Goal: Task Accomplishment & Management: Use online tool/utility

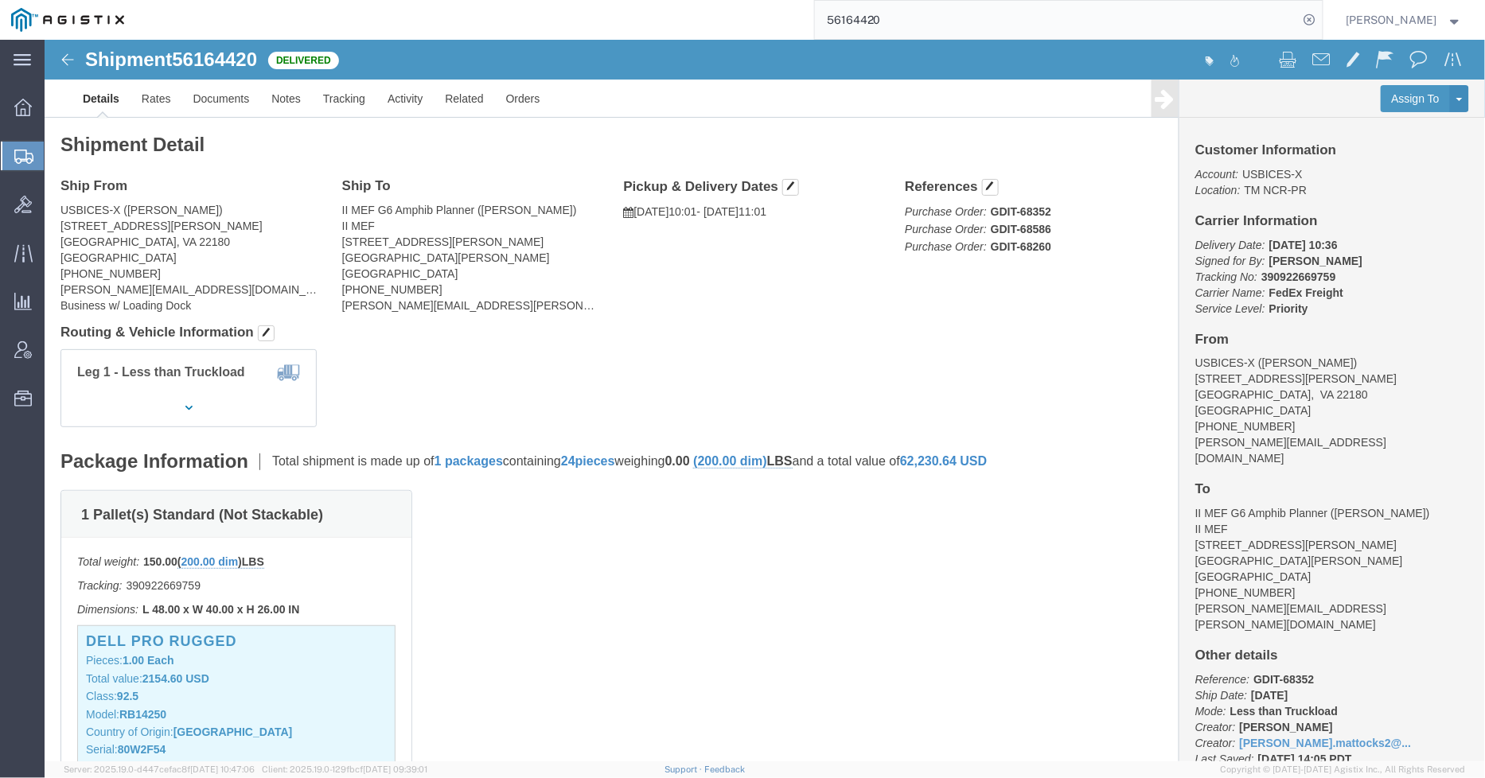
scroll to position [2299, 0]
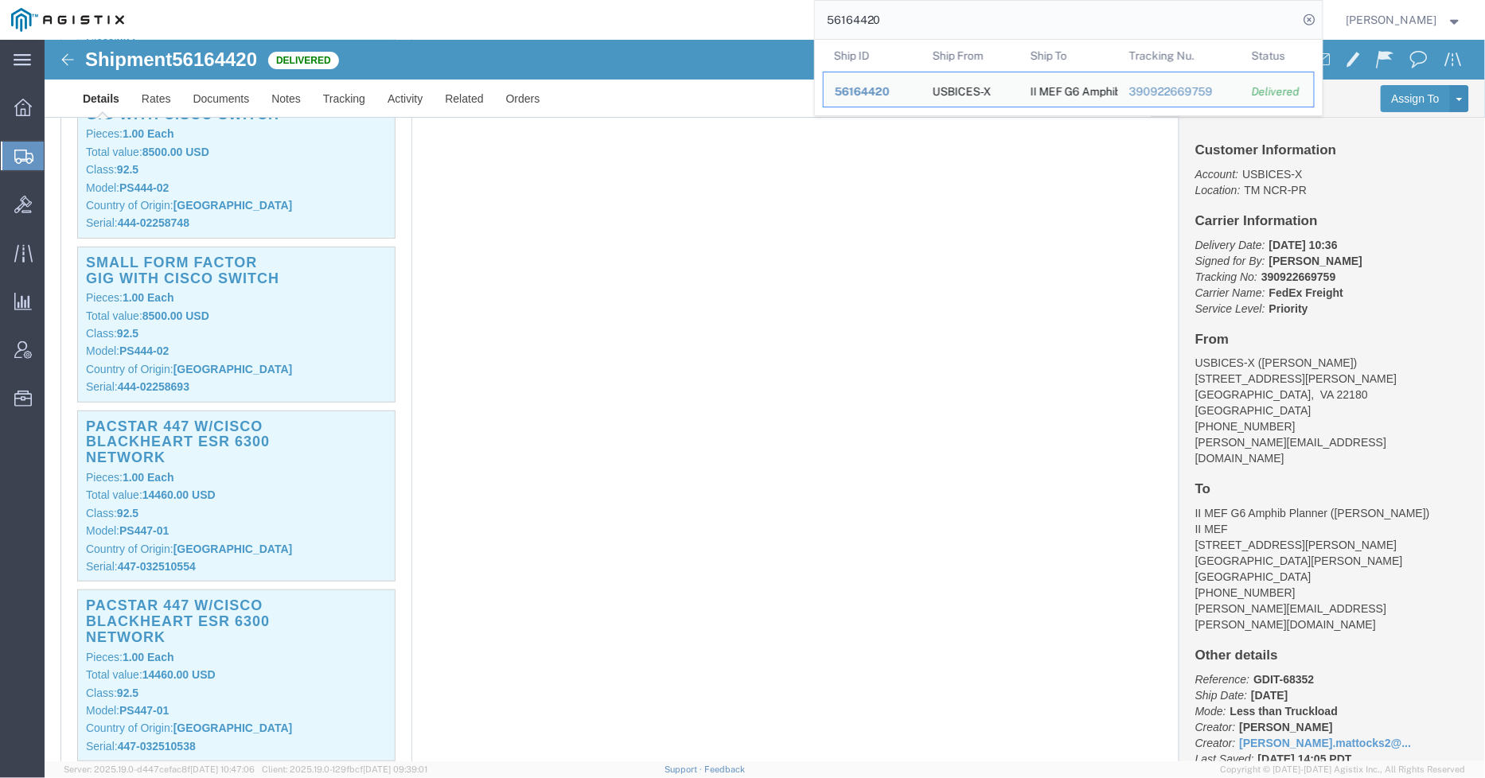
drag, startPoint x: 888, startPoint y: 35, endPoint x: 813, endPoint y: 32, distance: 74.9
click at [816, 33] on div "56164420 Ship ID Ship From Ship To Tracking Nu. Status Ship ID 56164420 Ship Fr…" at bounding box center [729, 20] width 1188 height 40
paste input "37888"
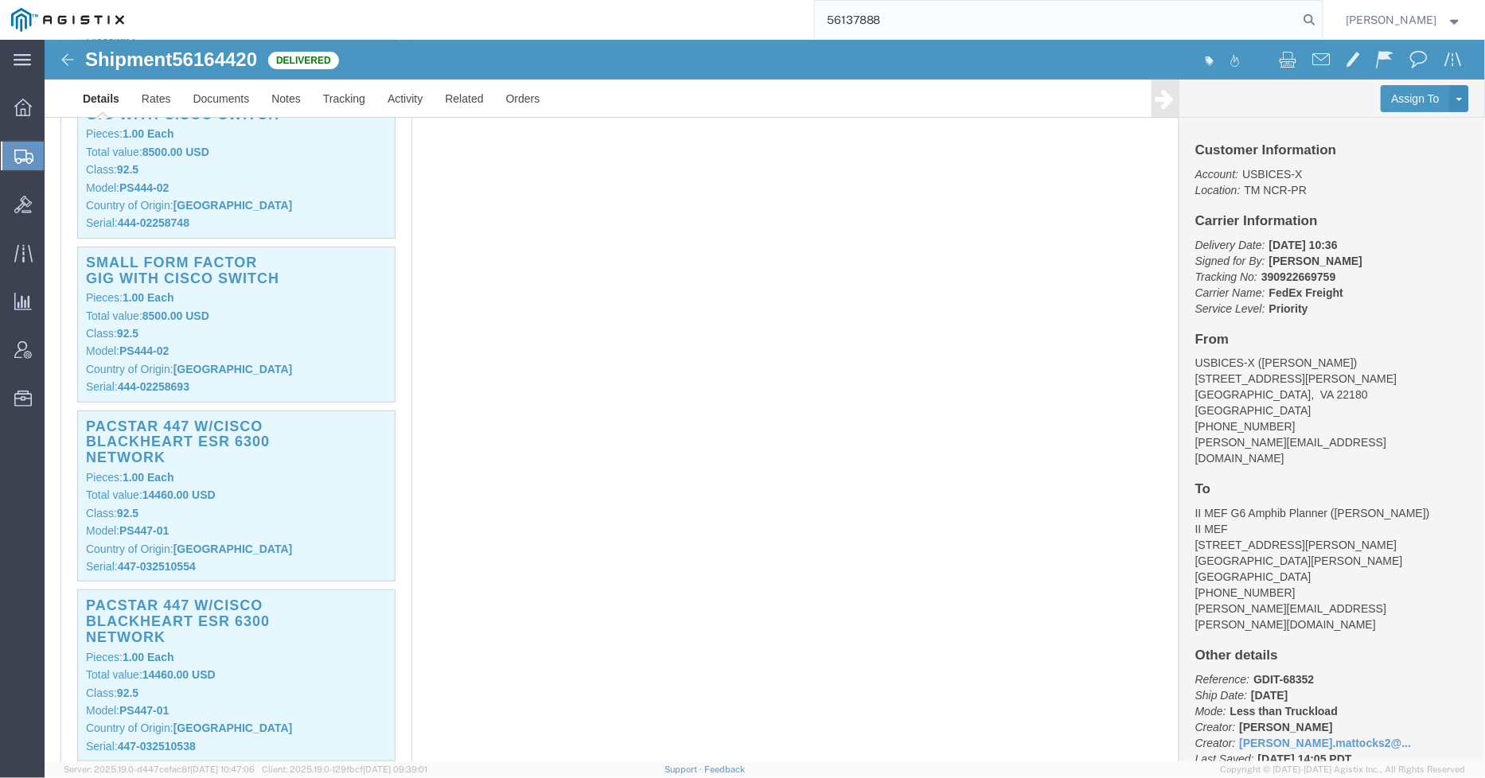
click at [1299, 20] on input "56137888" at bounding box center [1057, 20] width 484 height 38
type input "56137888"
click at [1321, 19] on icon at bounding box center [1310, 20] width 22 height 22
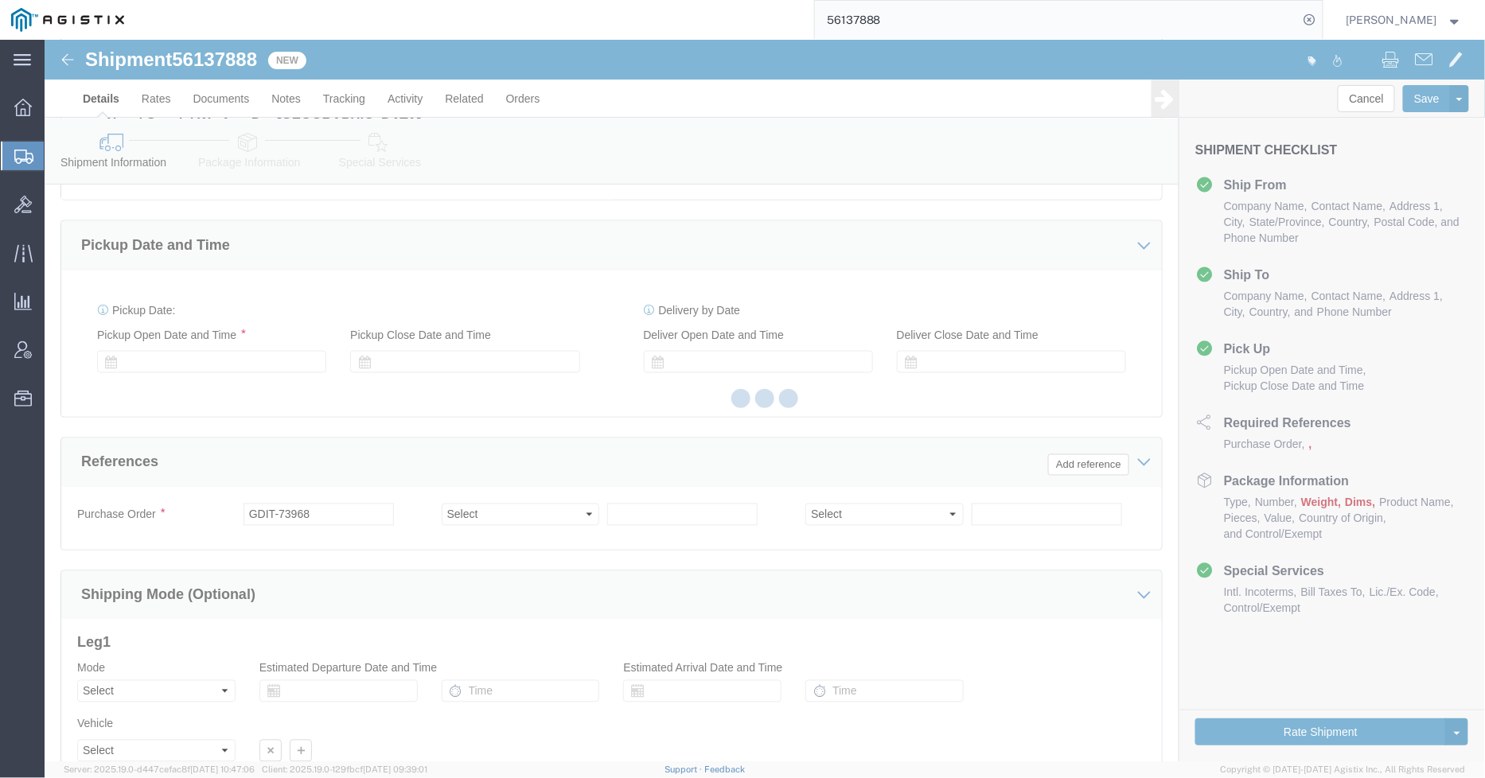
scroll to position [918, 0]
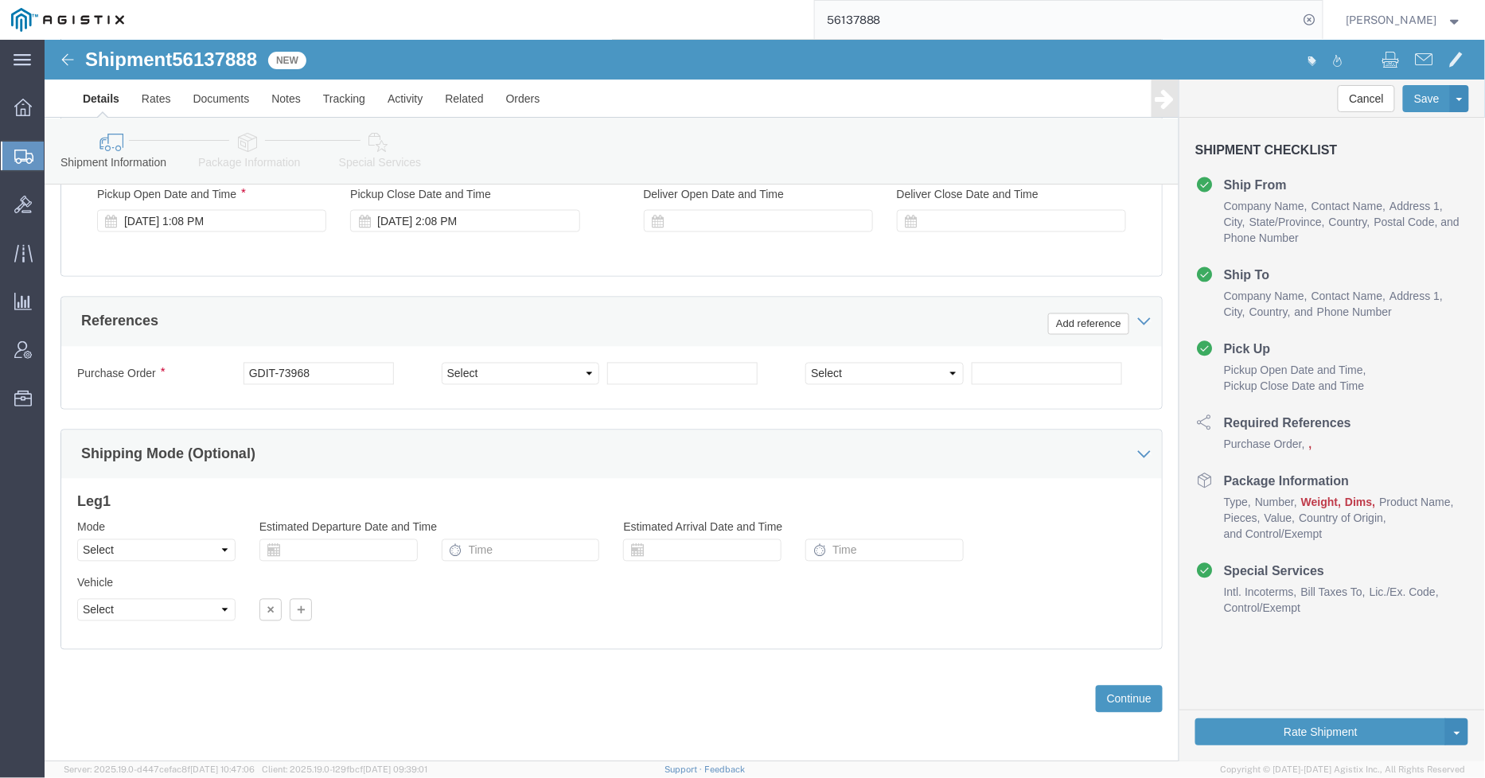
select select "69651"
select select
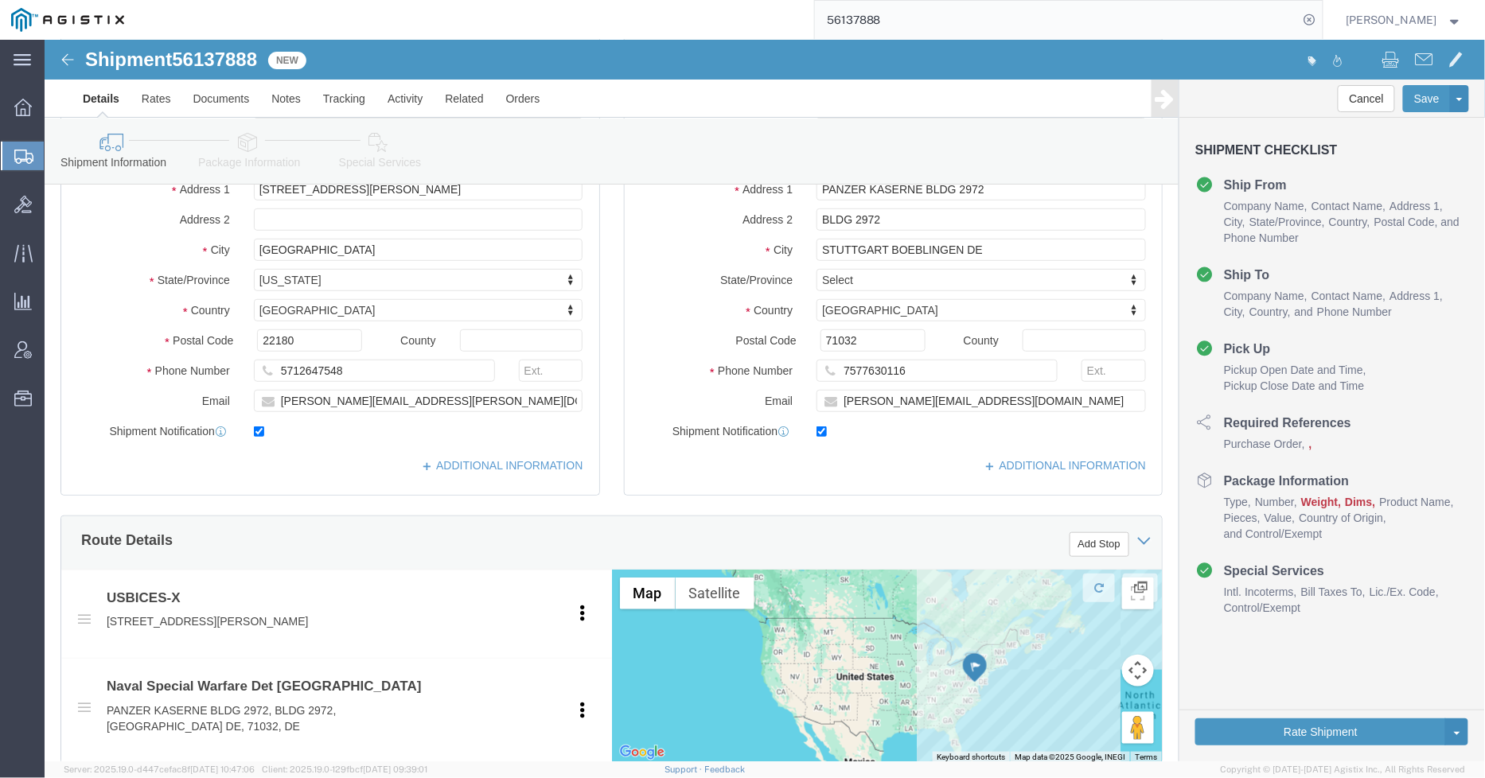
scroll to position [0, 0]
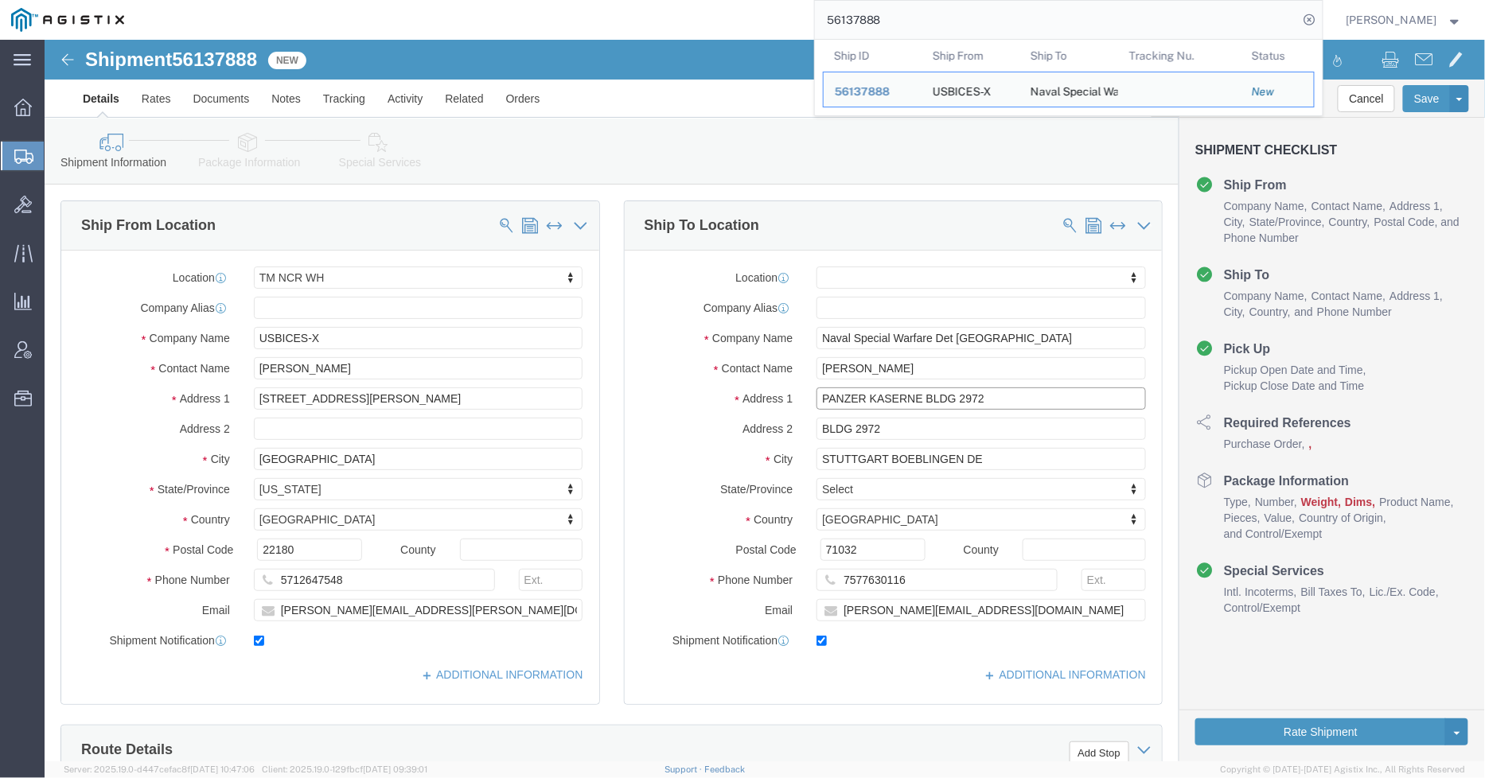
drag, startPoint x: 977, startPoint y: 358, endPoint x: 876, endPoint y: 361, distance: 101.9
click input "PANZER KASERNE BLDG 2972"
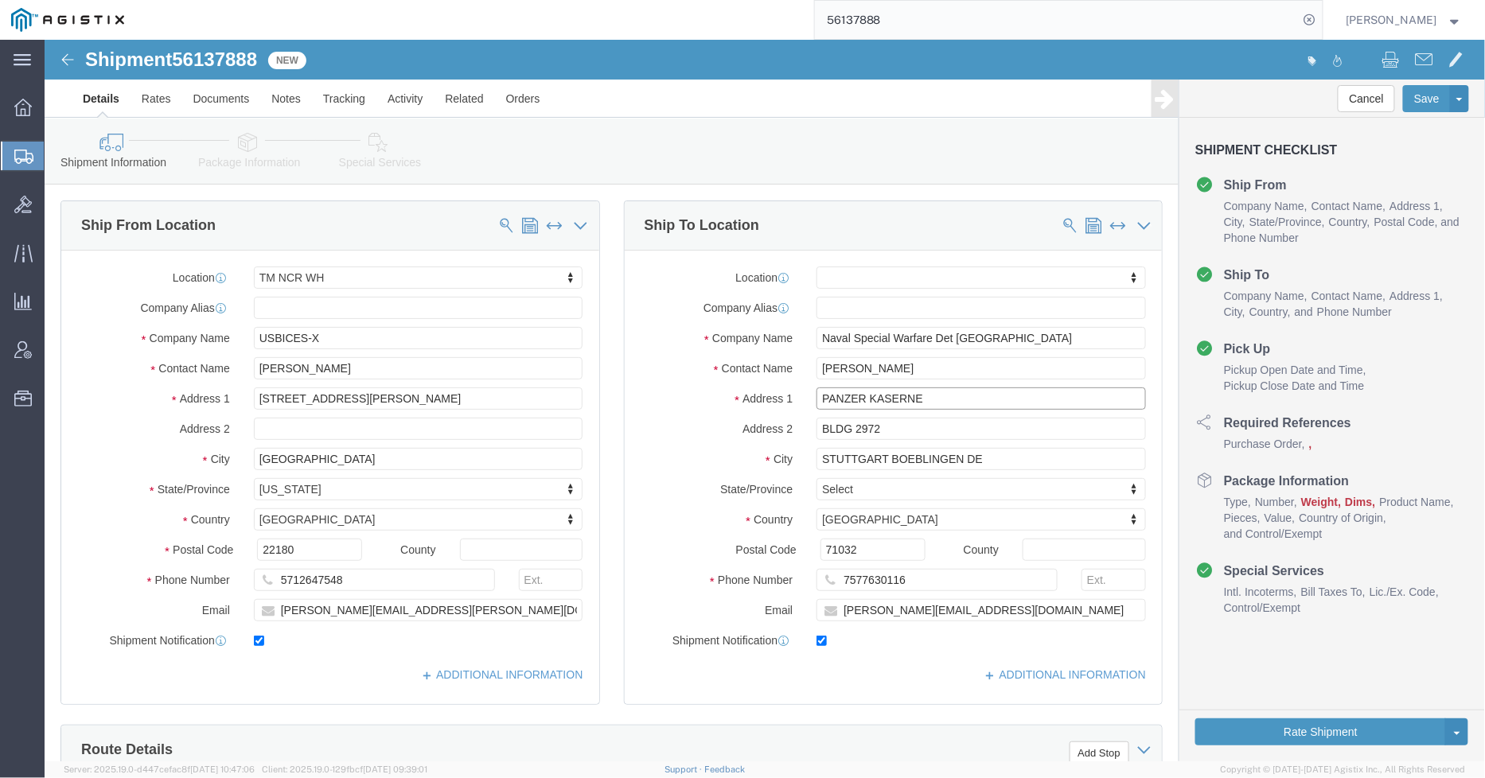
type input "PANZER KASERNE"
select select
click div "Contact Name [PERSON_NAME]"
click link "Package Information"
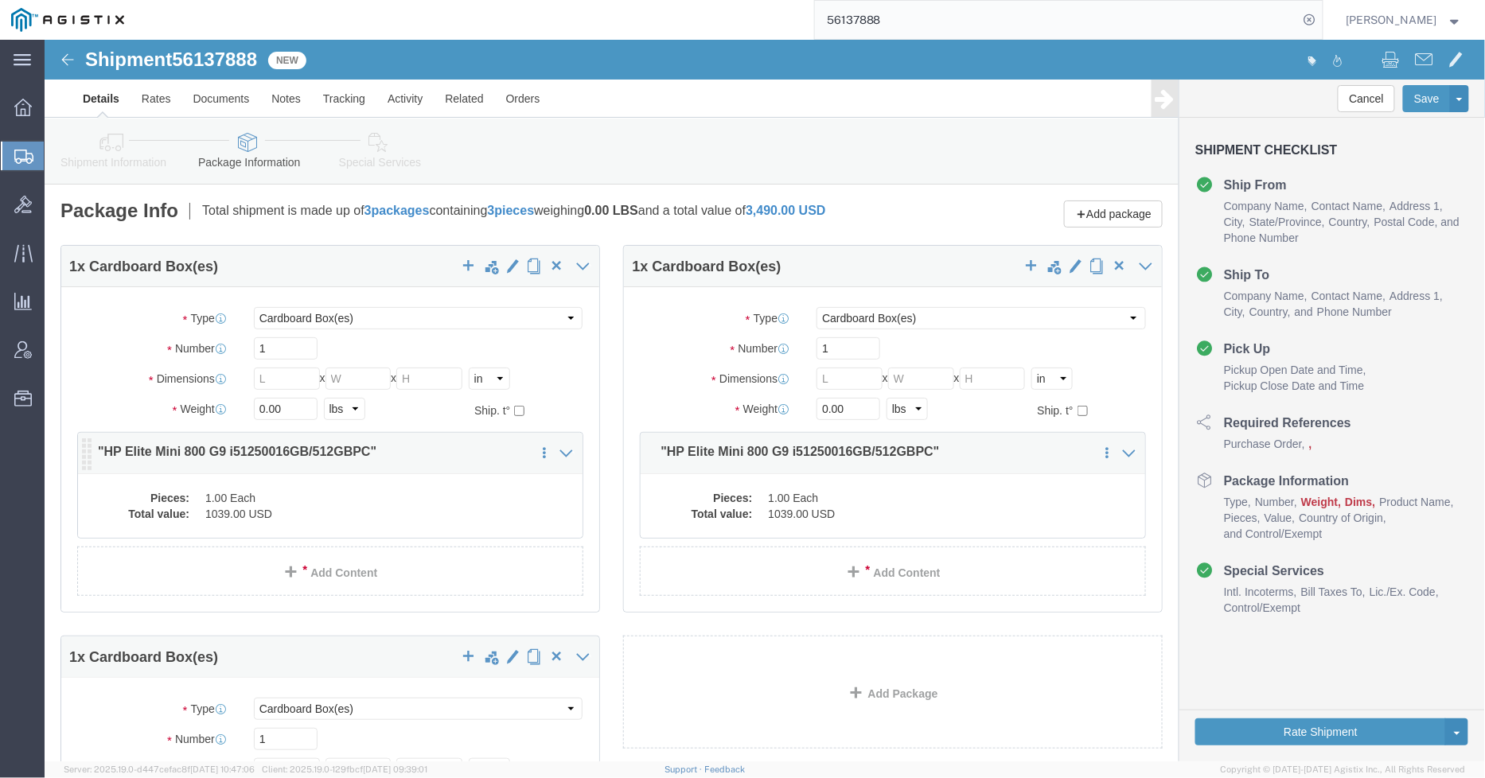
click dd "1.00 Each"
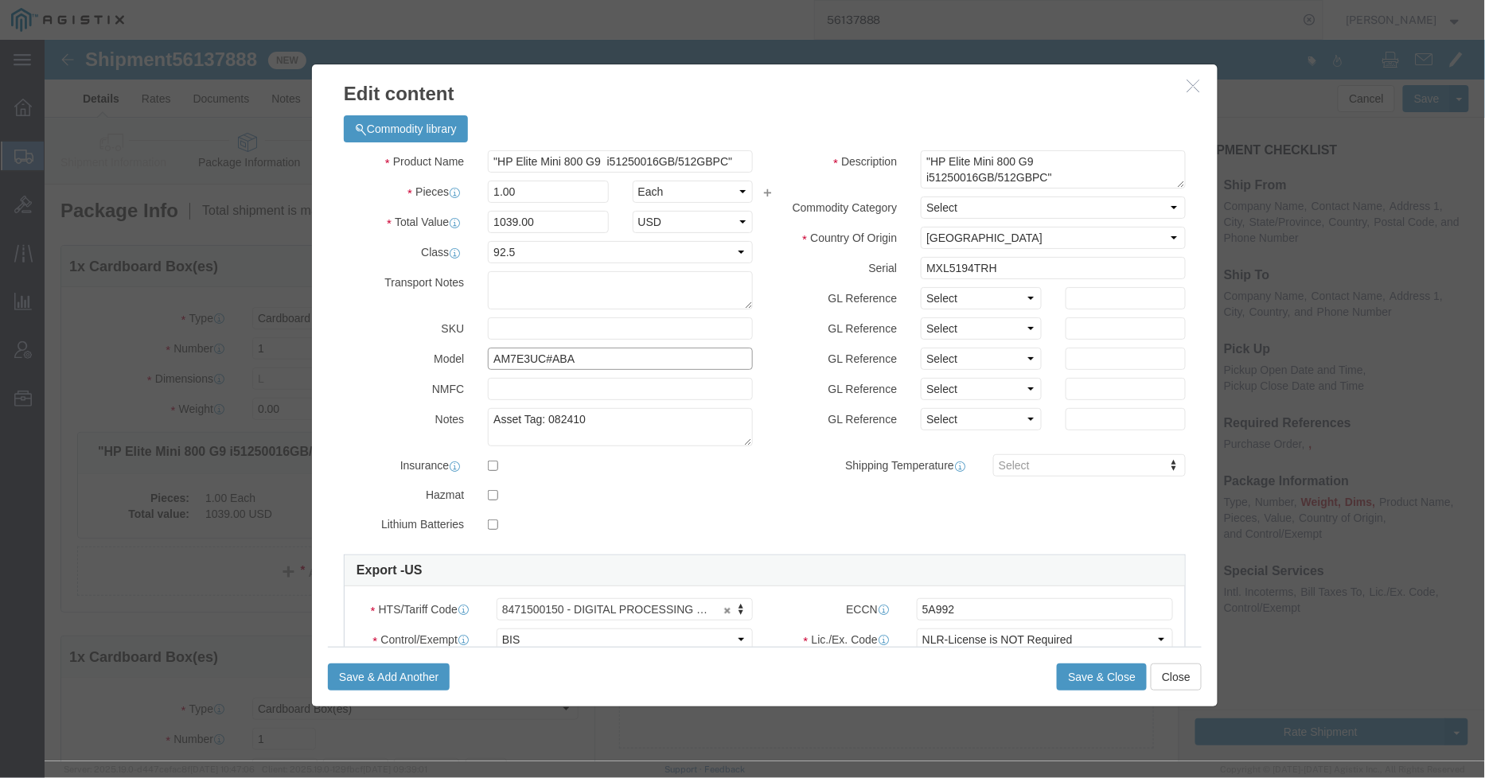
drag, startPoint x: 532, startPoint y: 326, endPoint x: 403, endPoint y: 331, distance: 129.0
click div "Product Name "HP Elite Mini 800 G9 i51250016GB/512GBPC" Pieces 1.00 Select Bag …"
drag, startPoint x: 853, startPoint y: 232, endPoint x: 821, endPoint y: 232, distance: 31.8
click div "Serial MXL5194TRH"
click select "Select ADP AED AFN ALL AMD AOA ARS ATS AUD AWG AZN BAM BBD BDT BGL BGN BHD BIF …"
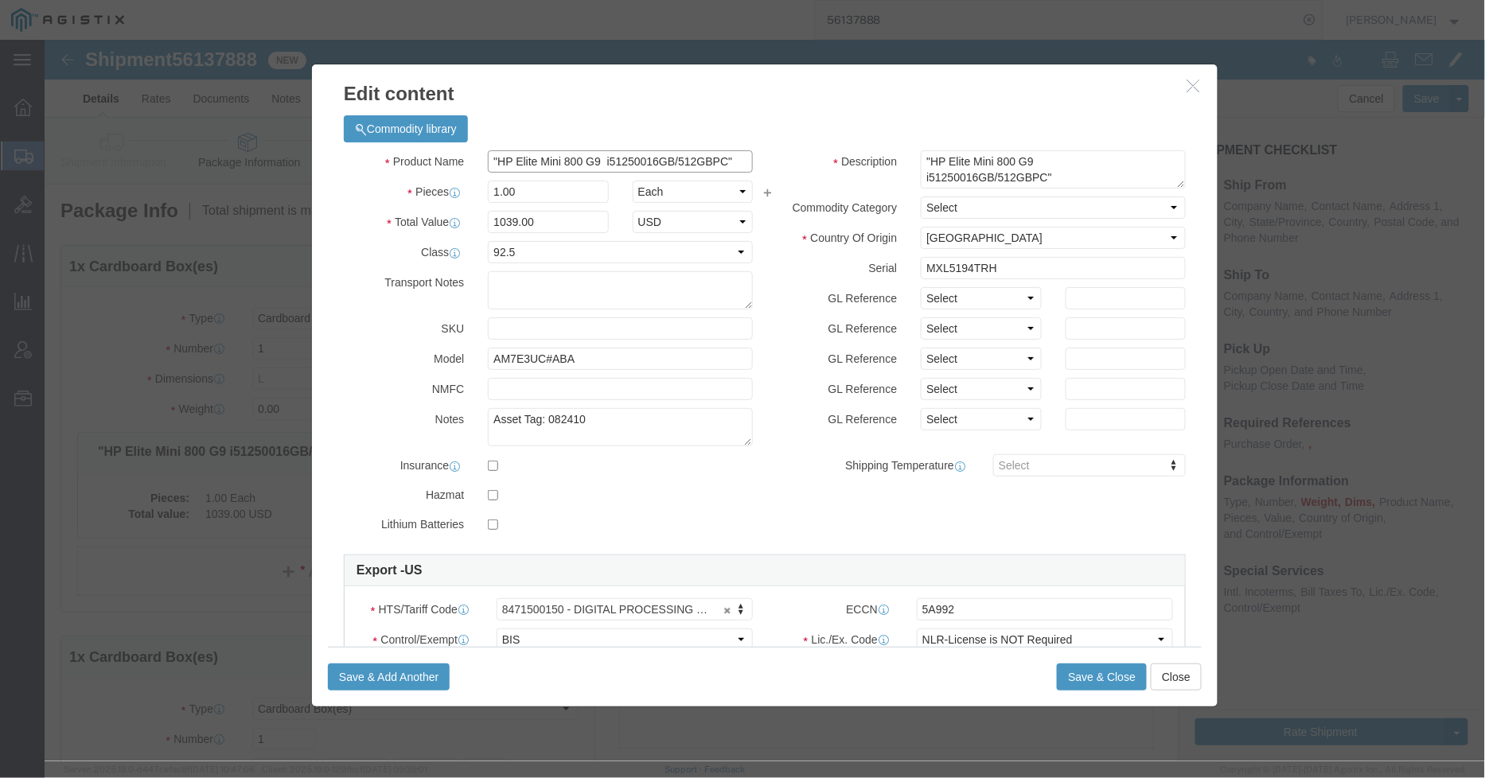
click input ""HP Elite Mini 800 G9 i51250016GB/512GBPC""
drag, startPoint x: 553, startPoint y: 121, endPoint x: 694, endPoint y: 121, distance: 140.9
click input ""HP Elite Mini 800 G9 i51250016GB/512GBPC""
click input ""HP Elite Mini 800 G9"
type input "HP Elite Mini 800 G9"
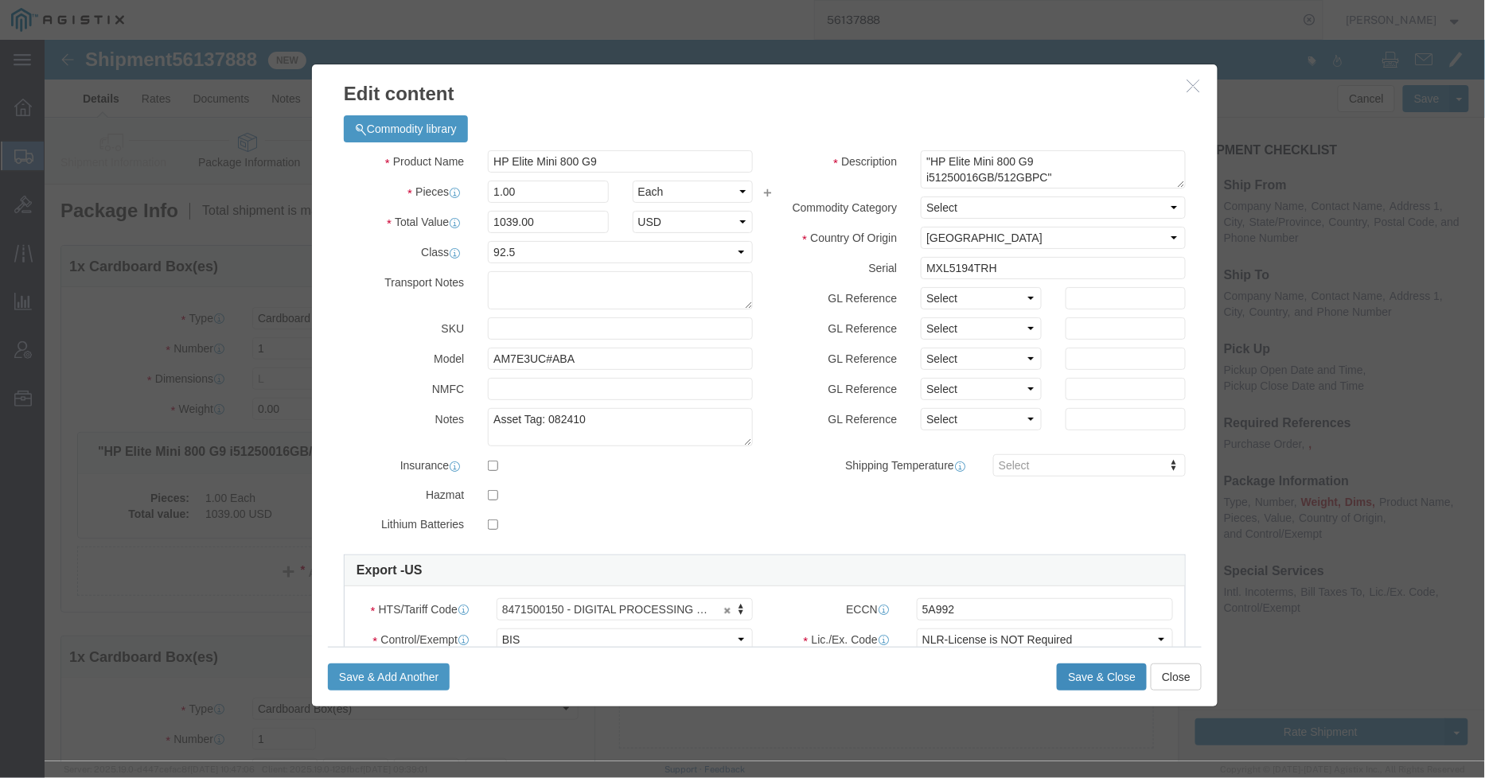
click button "Save & Close"
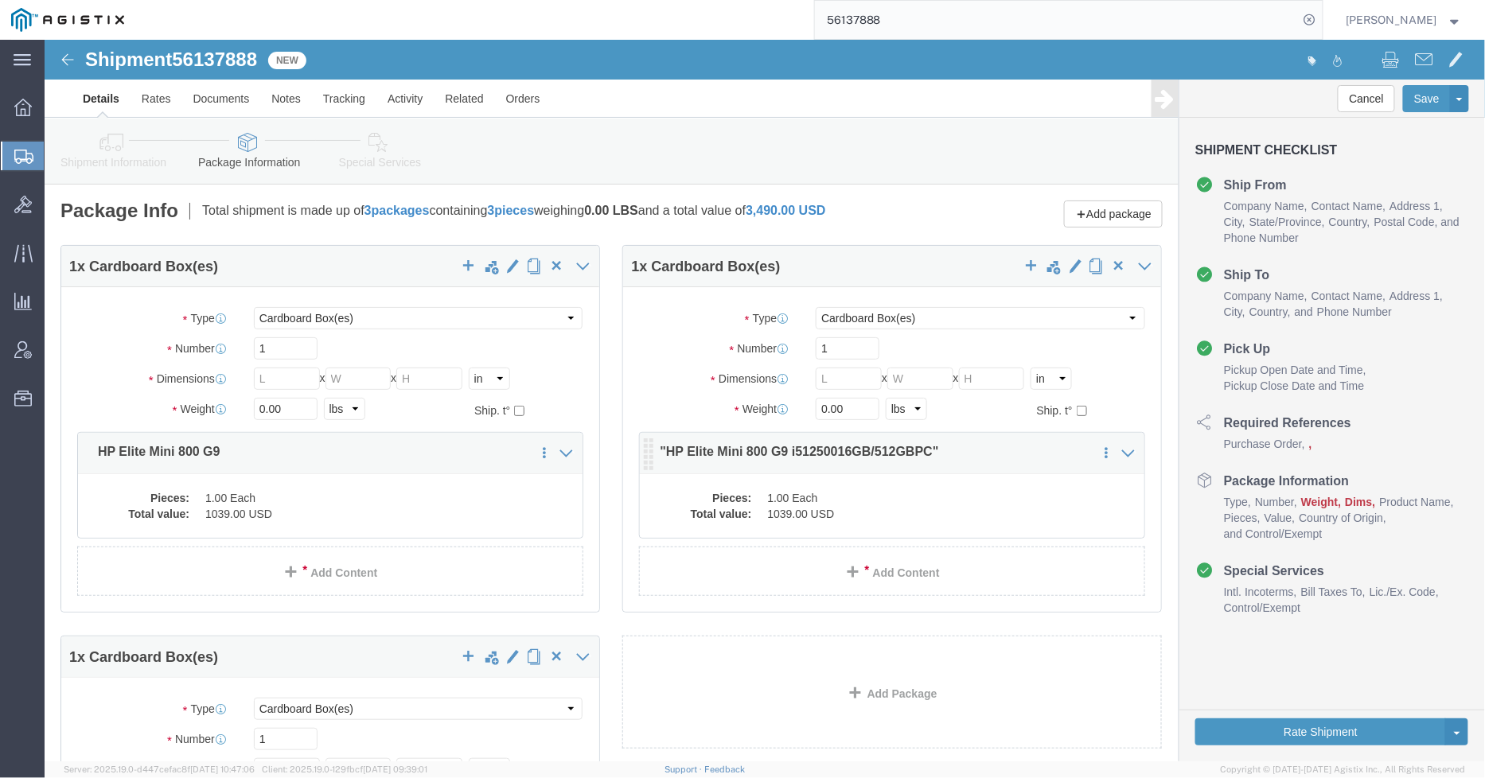
click dd "1.00 Each"
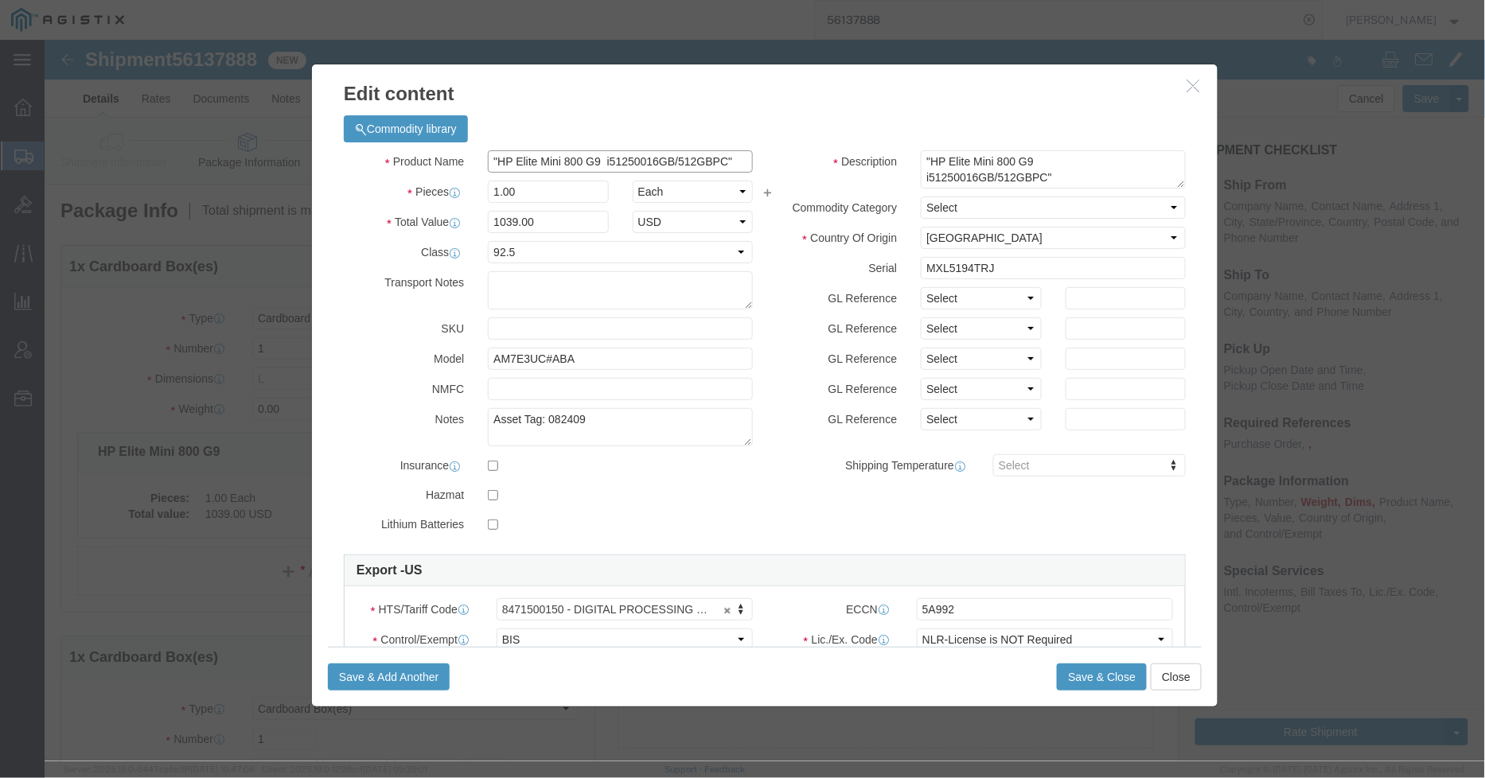
drag, startPoint x: 683, startPoint y: 121, endPoint x: 544, endPoint y: 121, distance: 138.5
click input ""HP Elite Mini 800 G9 i51250016GB/512GBPC""
click input ""HP Elite Mini 800 G9"
type input "HP Elite Mini 800 G9"
click button "Save & Close"
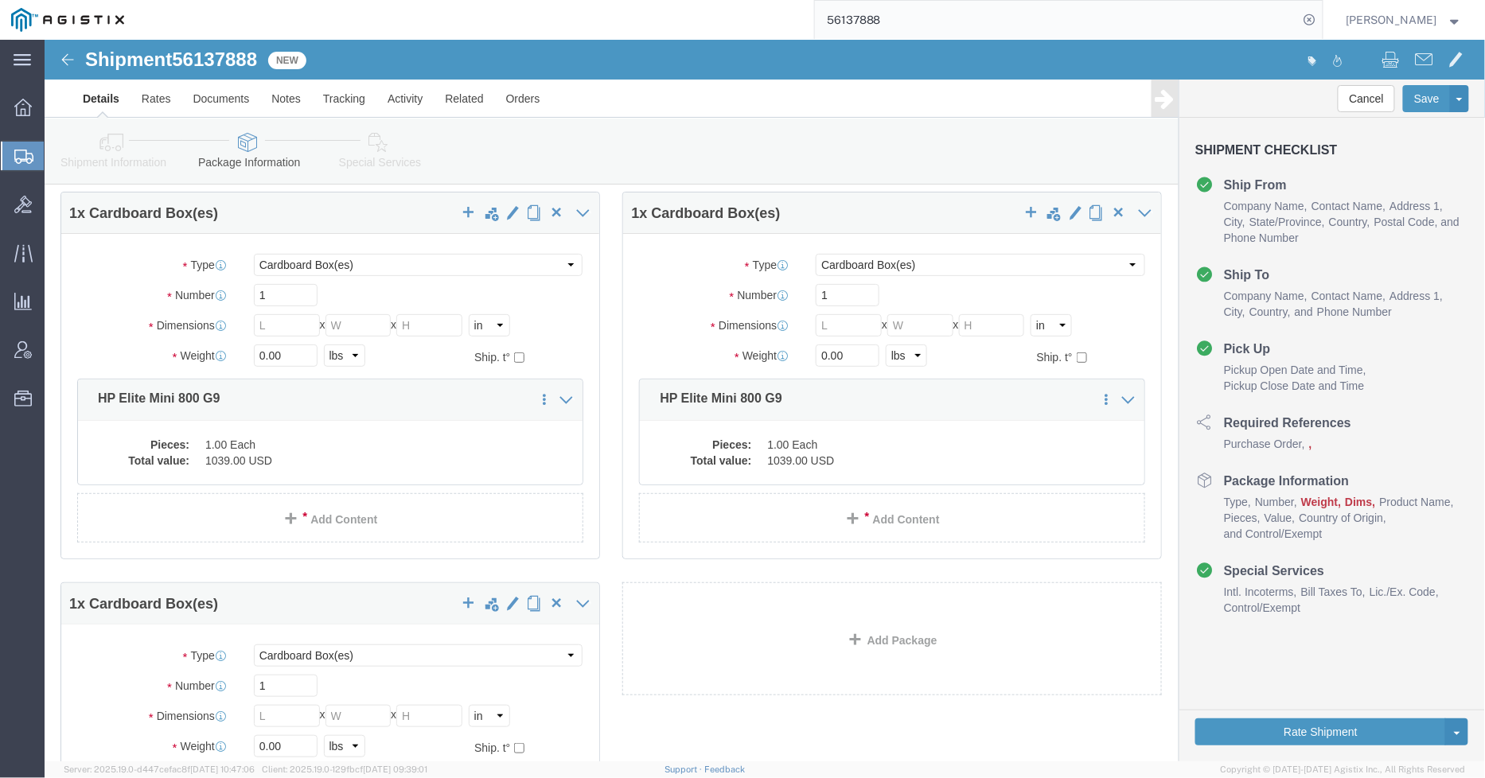
scroll to position [265, 0]
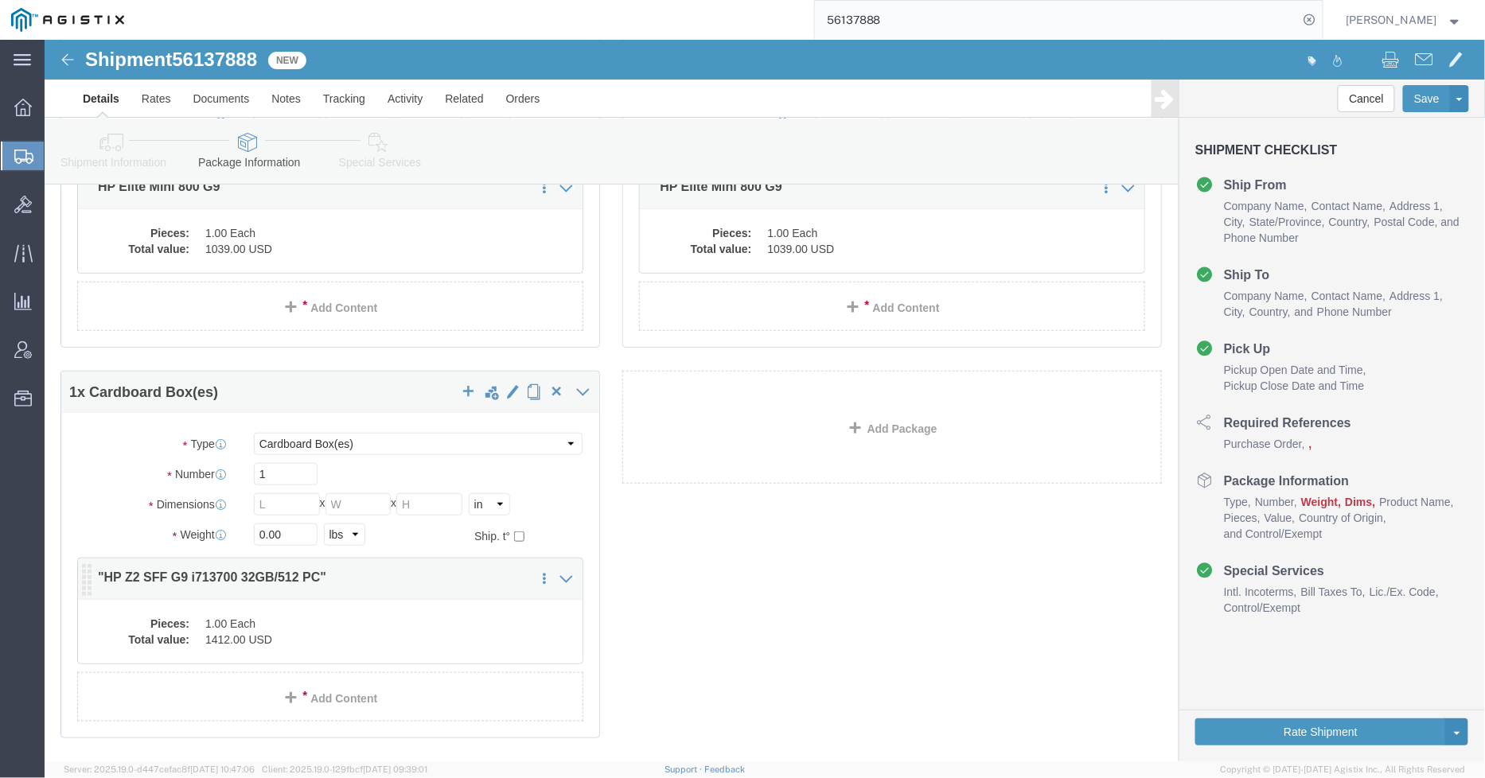
click dd "1.00 Each"
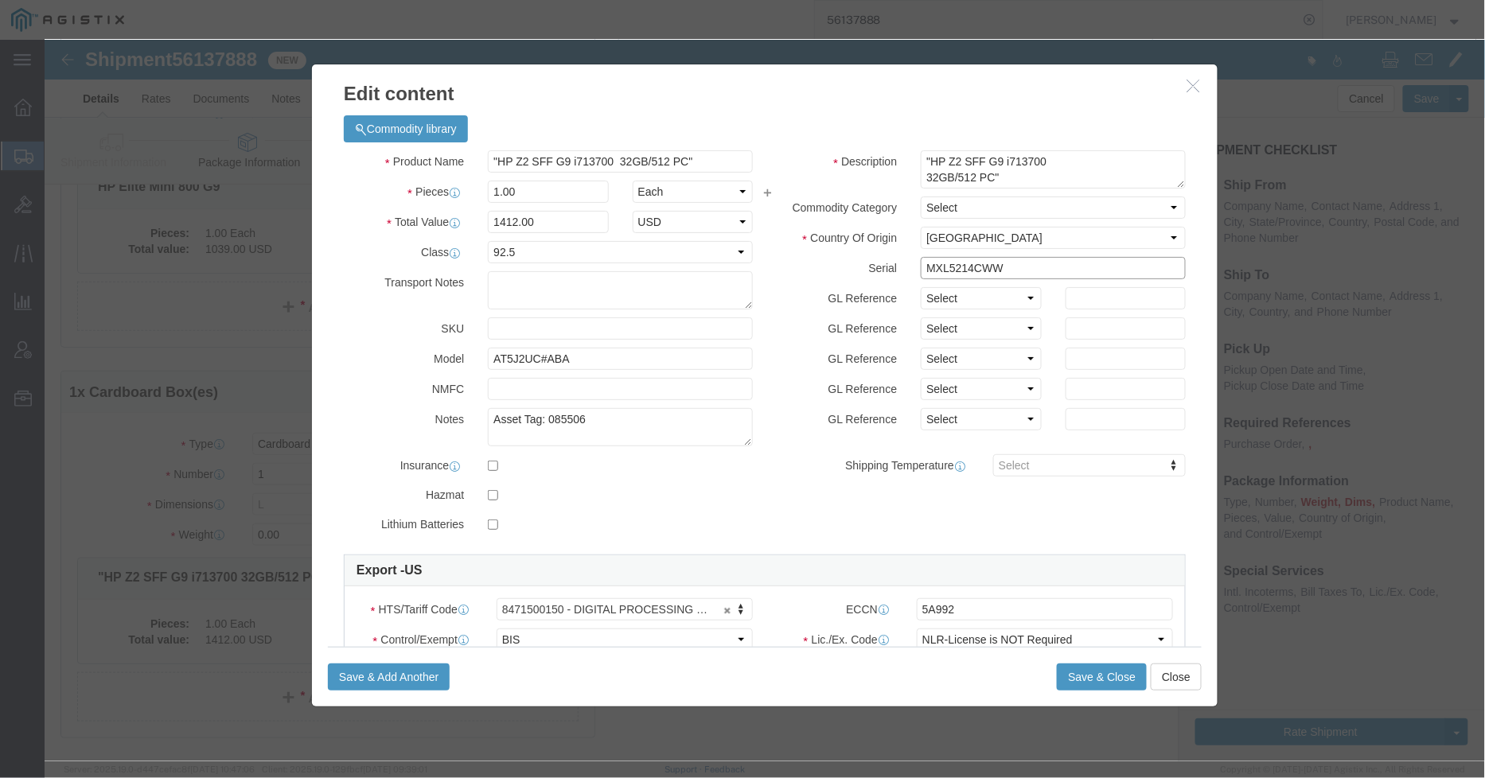
drag, startPoint x: 986, startPoint y: 225, endPoint x: 864, endPoint y: 225, distance: 122.6
click div "MXL5214CWW"
click input ""HP Z2 SFF G9 i713700 32GB/512 PC""
drag, startPoint x: 677, startPoint y: 116, endPoint x: 540, endPoint y: 115, distance: 136.9
click input ""HP Z2 SFF G9 i713700 32GB/512 PC""
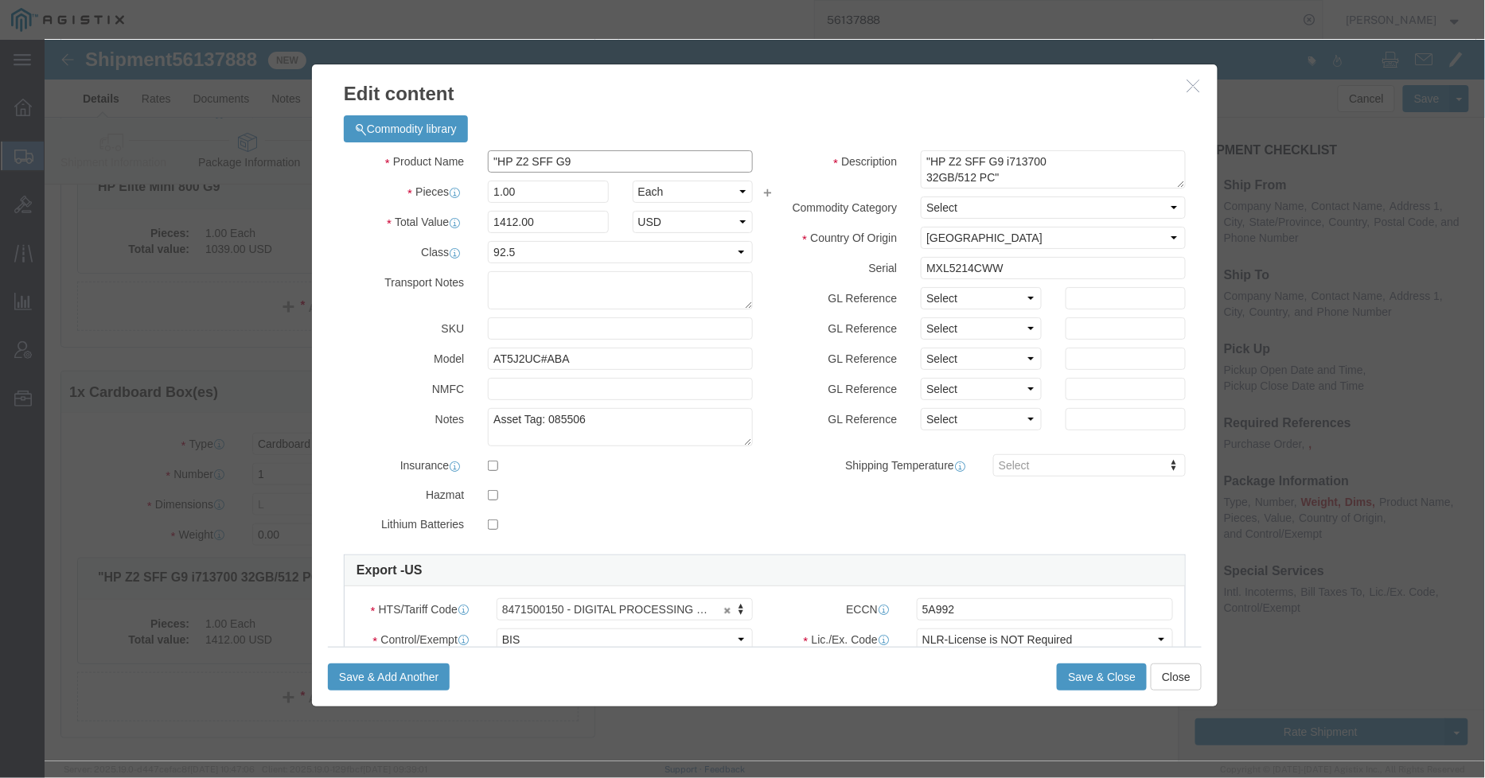
click input ""HP Z2 SFF G9"
type input "HP Z2 SFF G9"
click button "Save & Close"
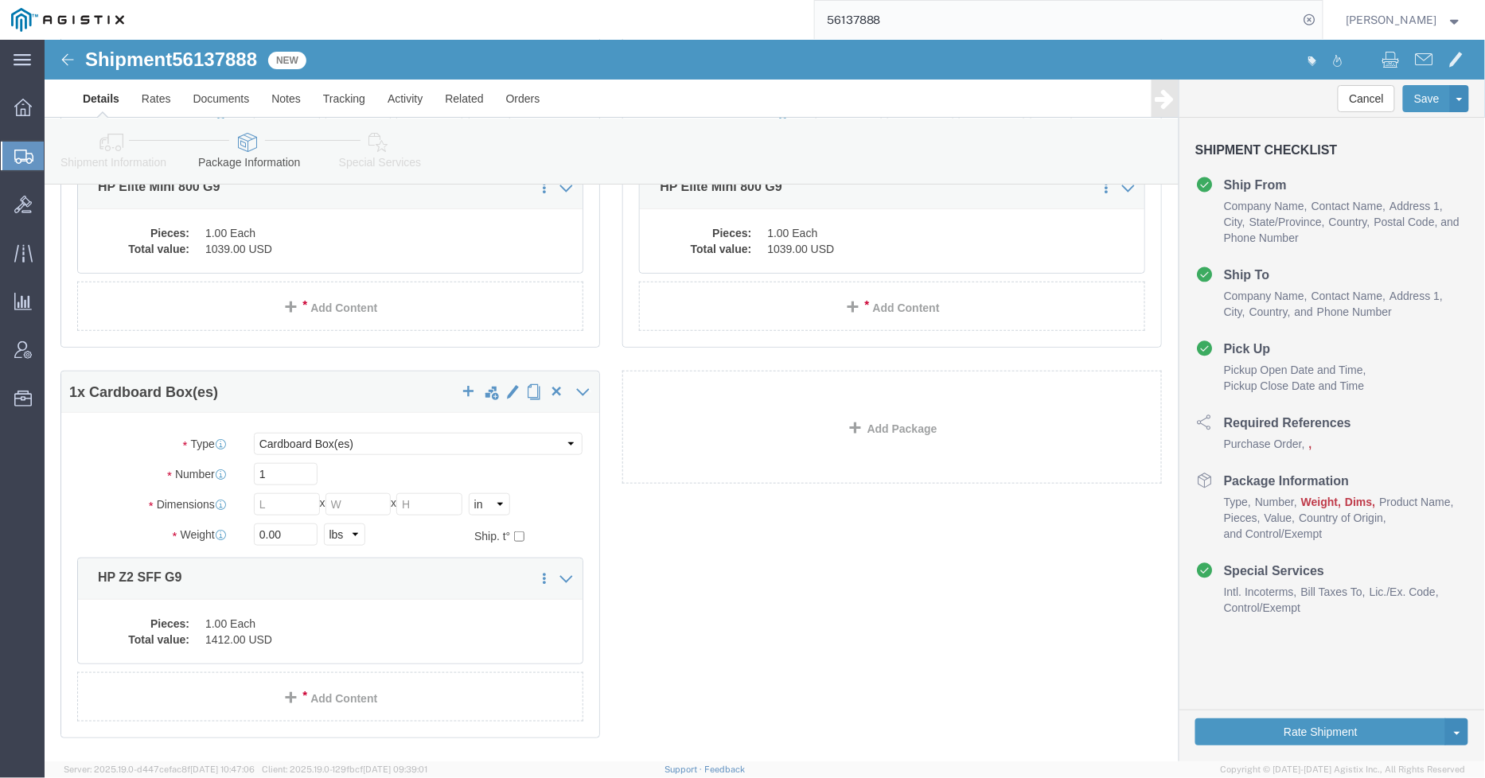
scroll to position [0, 0]
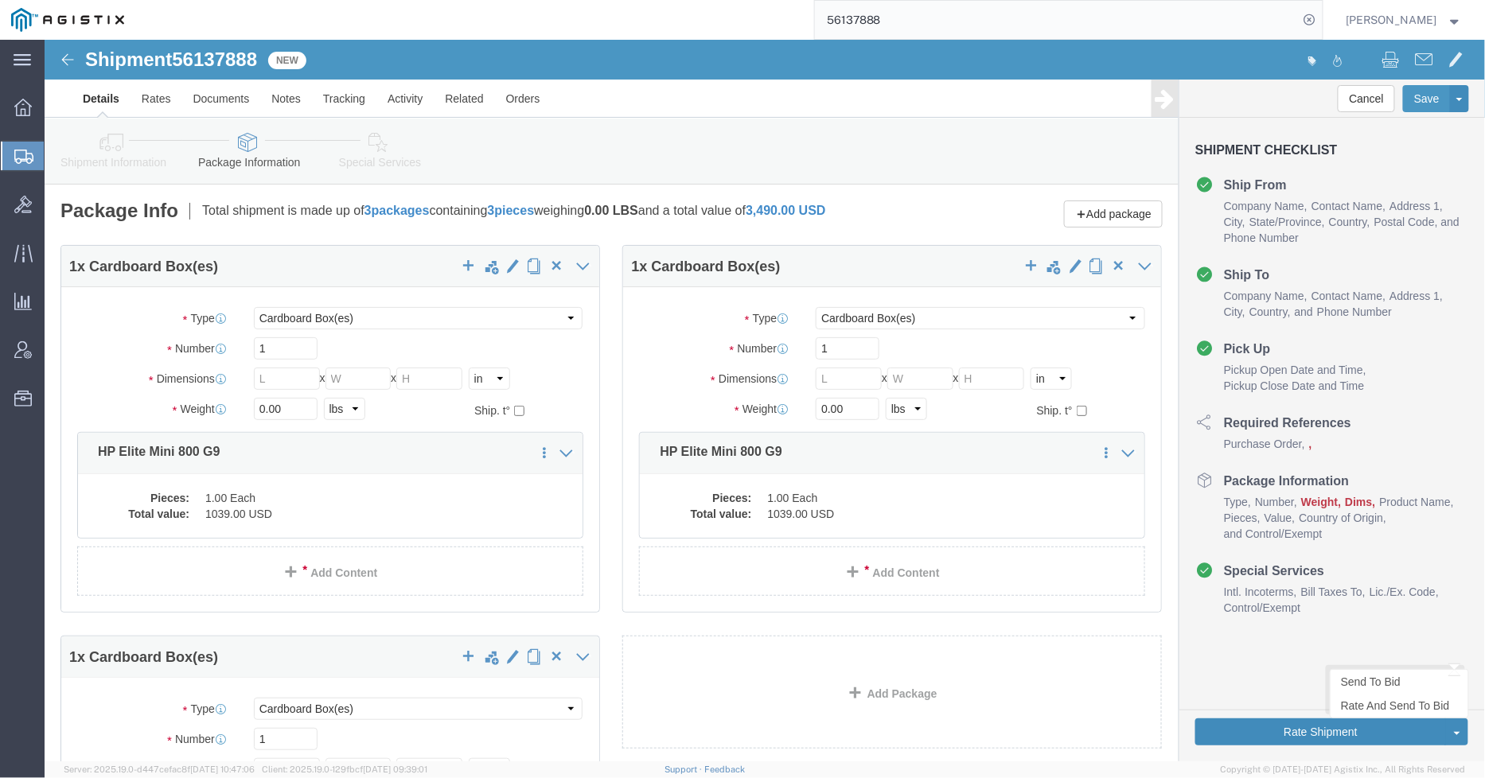
click button "Rate Shipment"
